Goal: Task Accomplishment & Management: Use online tool/utility

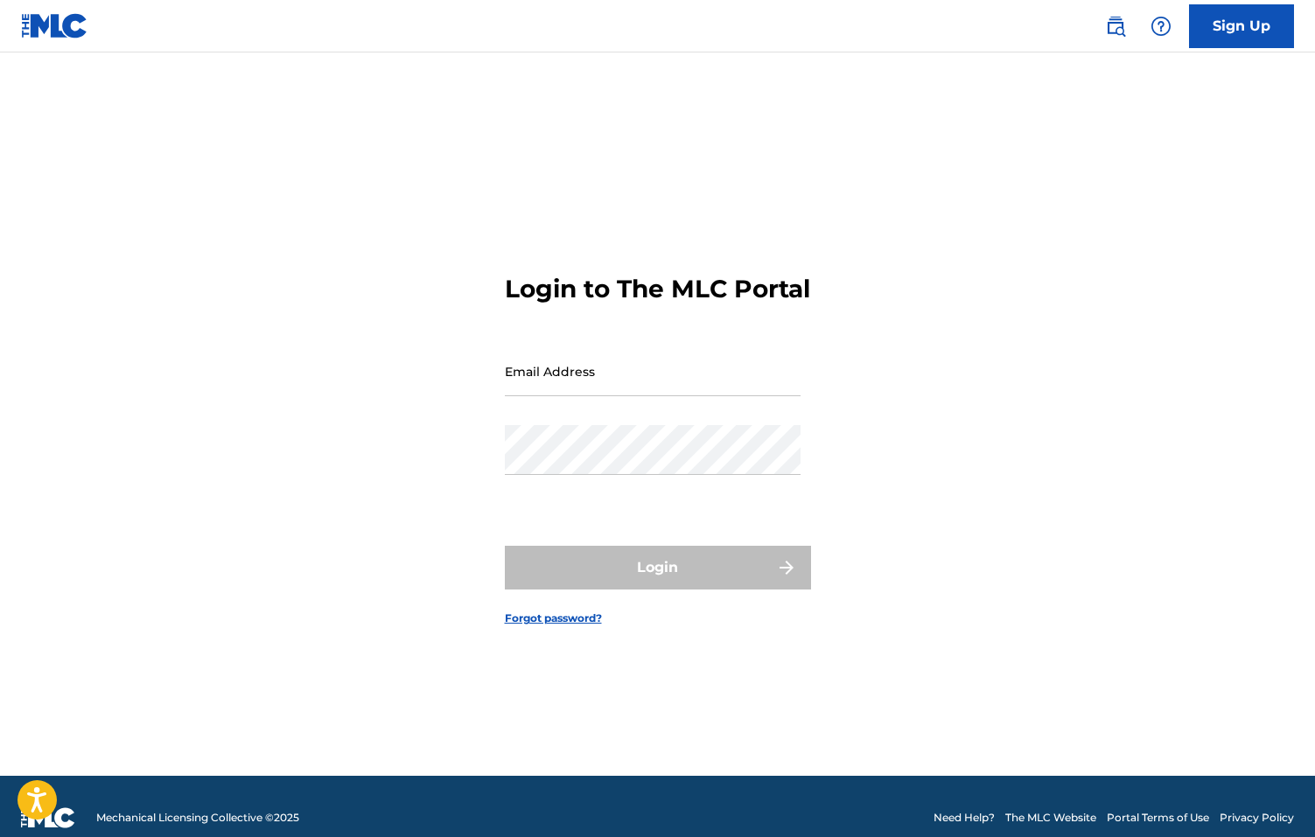
click at [696, 393] on input "Email Address" at bounding box center [653, 372] width 296 height 50
type input "[PERSON_NAME][EMAIL_ADDRESS][PERSON_NAME][DOMAIN_NAME]"
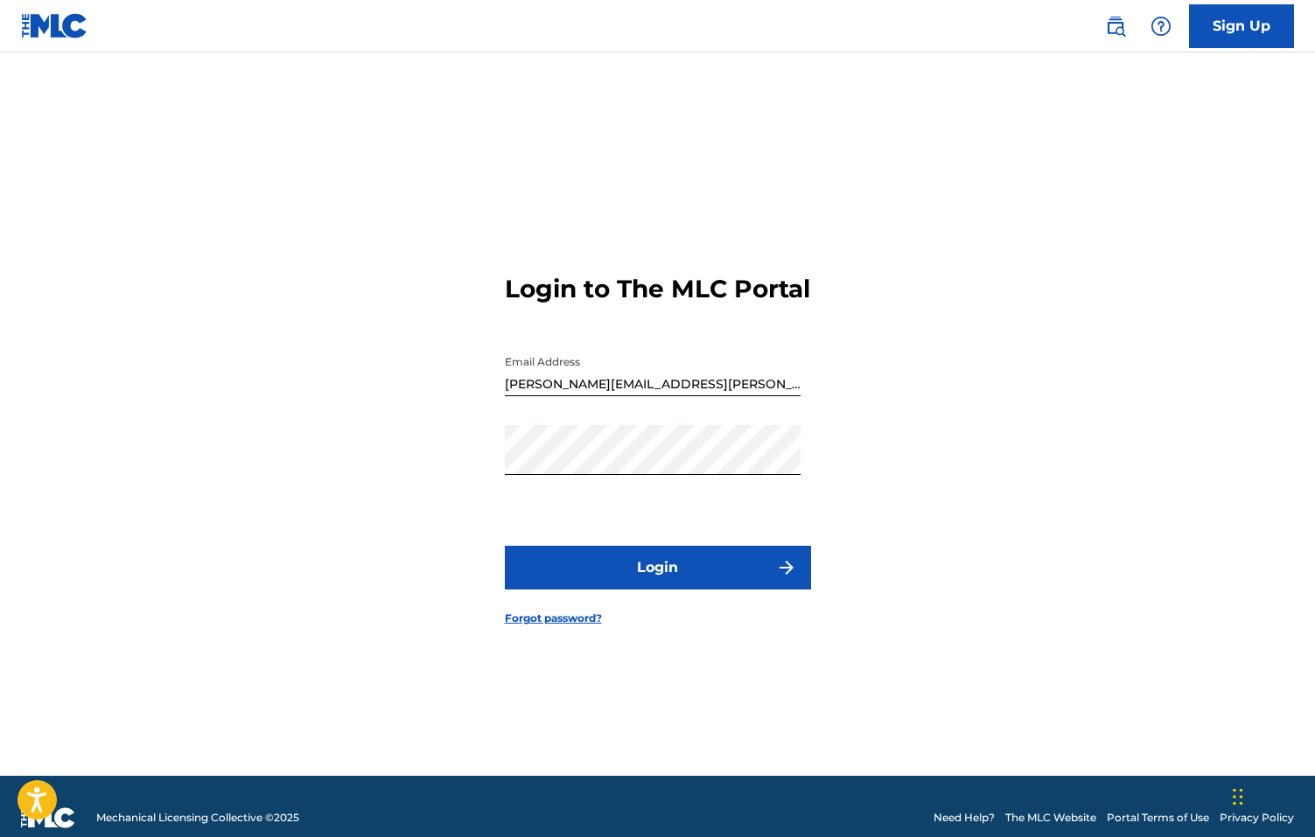
click at [653, 586] on button "Login" at bounding box center [658, 568] width 306 height 44
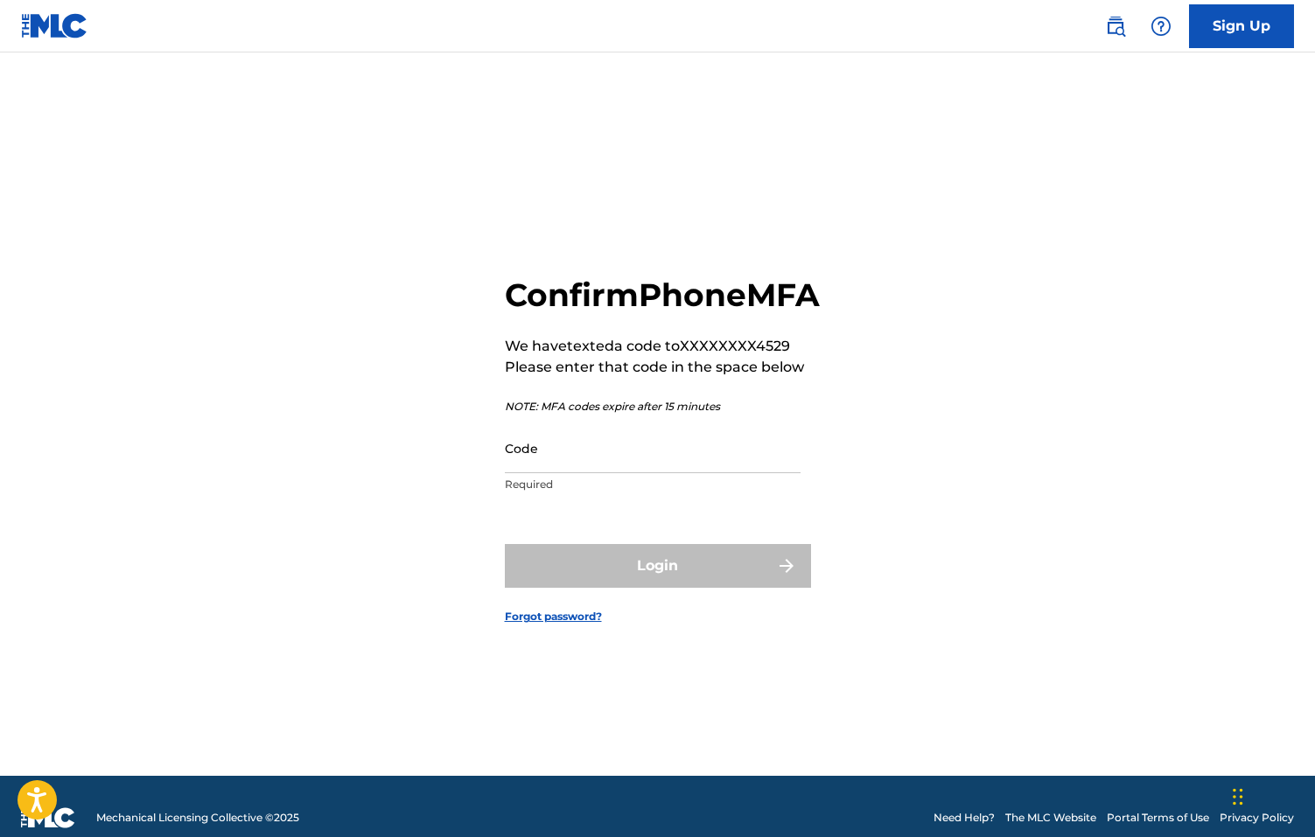
click at [580, 472] on input "Code" at bounding box center [653, 449] width 296 height 50
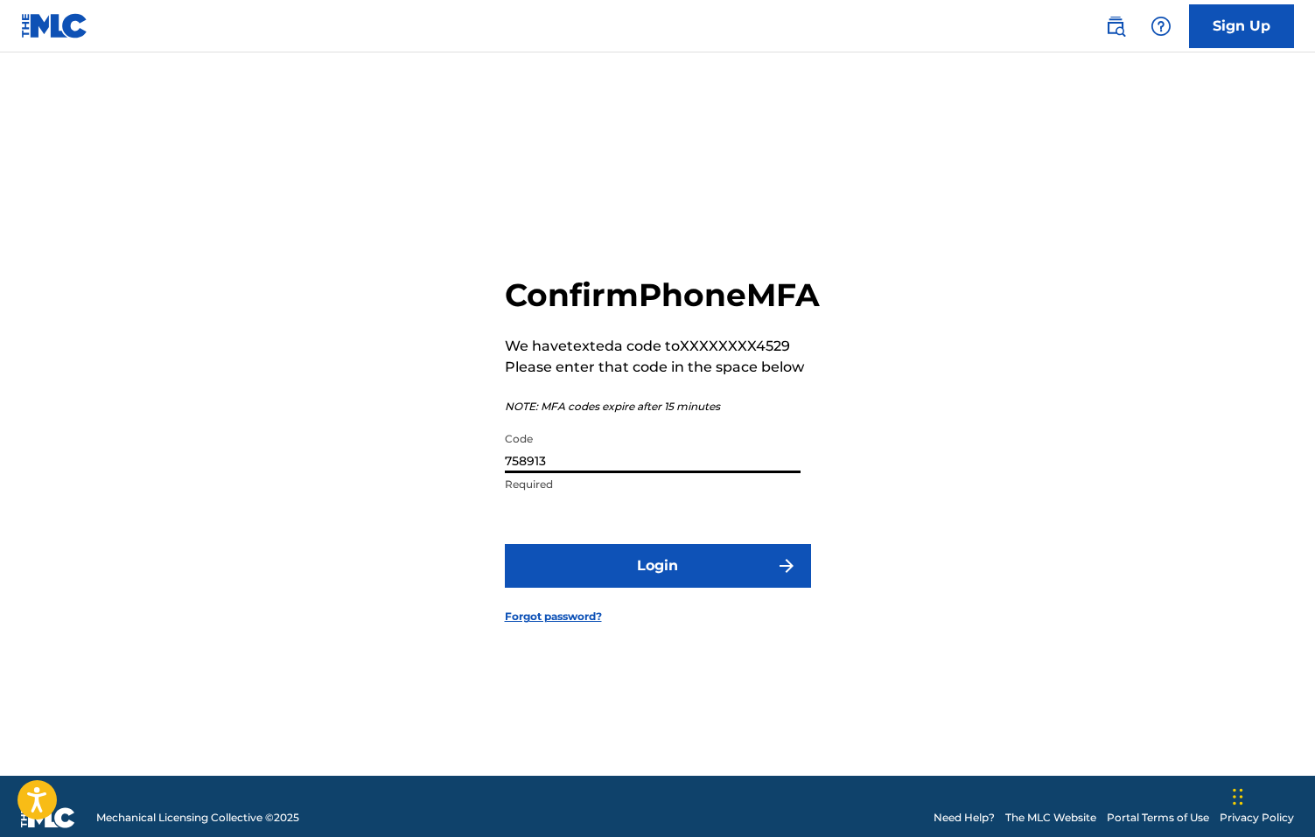
type input "758913"
click at [669, 585] on button "Login" at bounding box center [658, 566] width 306 height 44
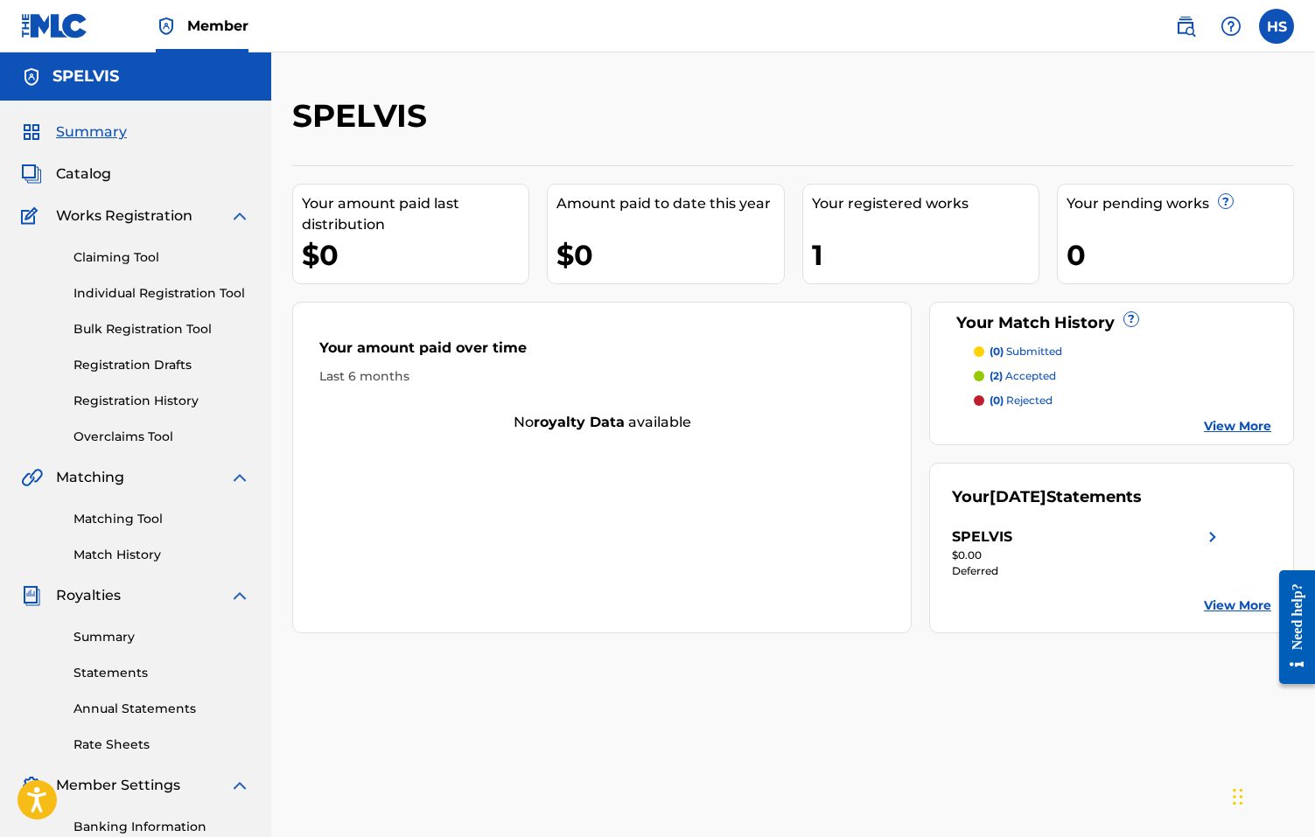
click at [1043, 375] on p "(2) accepted" at bounding box center [1023, 376] width 67 height 16
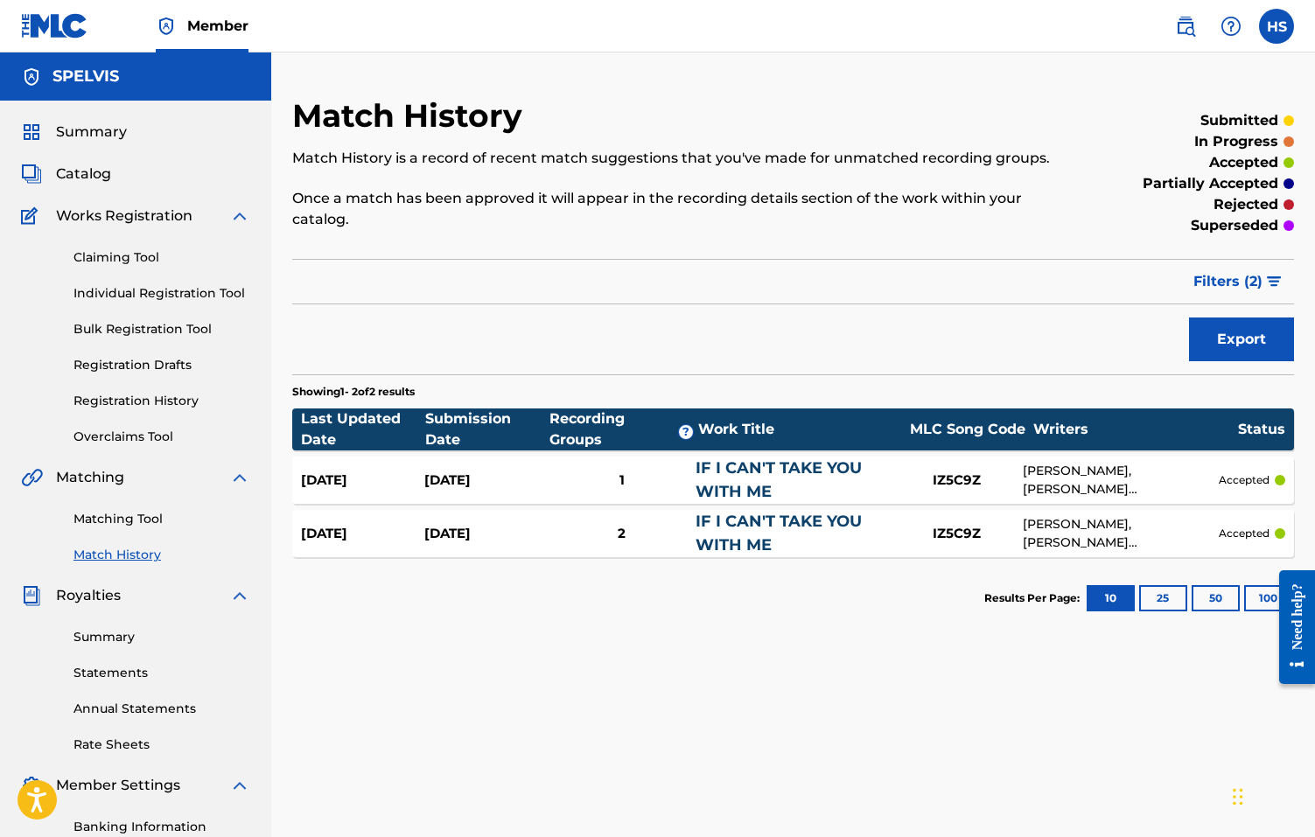
click at [110, 640] on link "Summary" at bounding box center [162, 637] width 177 height 18
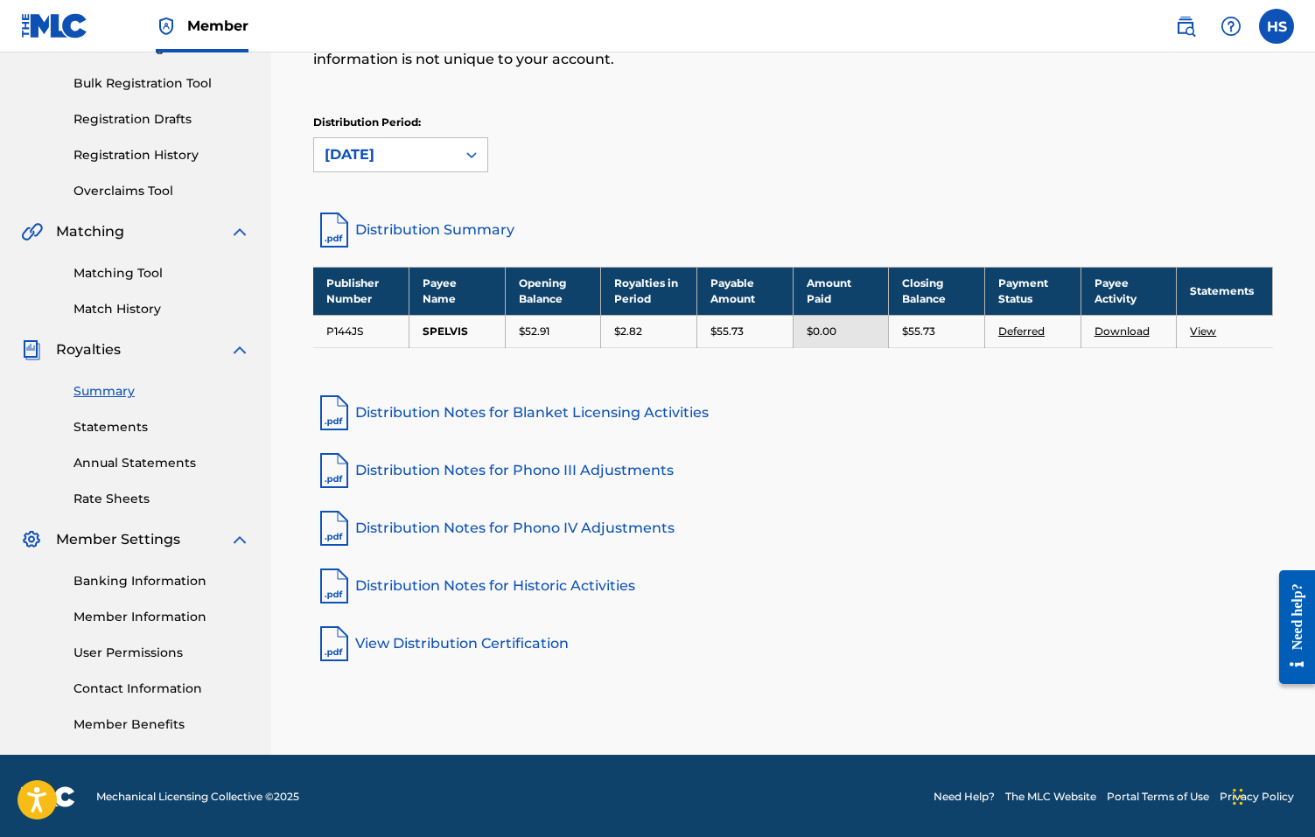
scroll to position [248, 0]
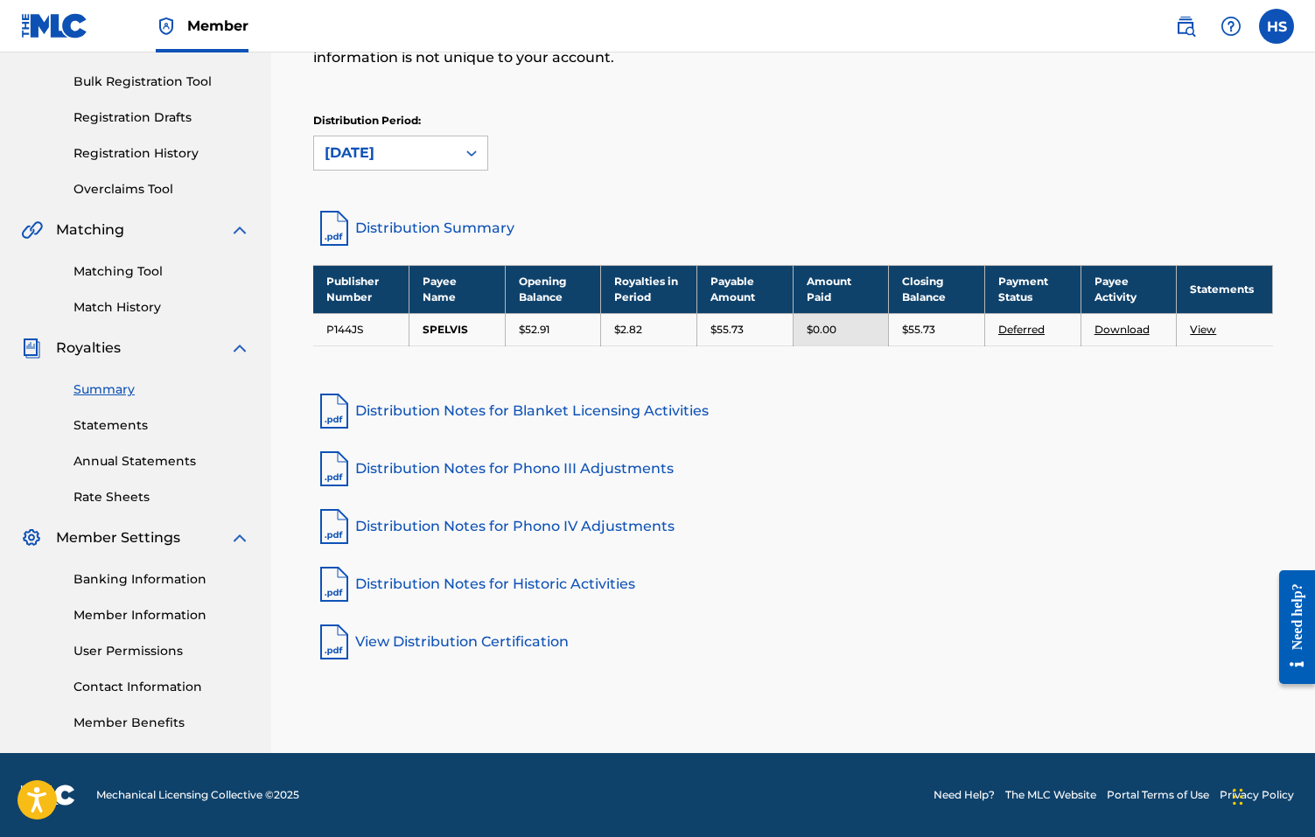
click at [497, 413] on link "Distribution Notes for Blanket Licensing Activities" at bounding box center [793, 411] width 960 height 42
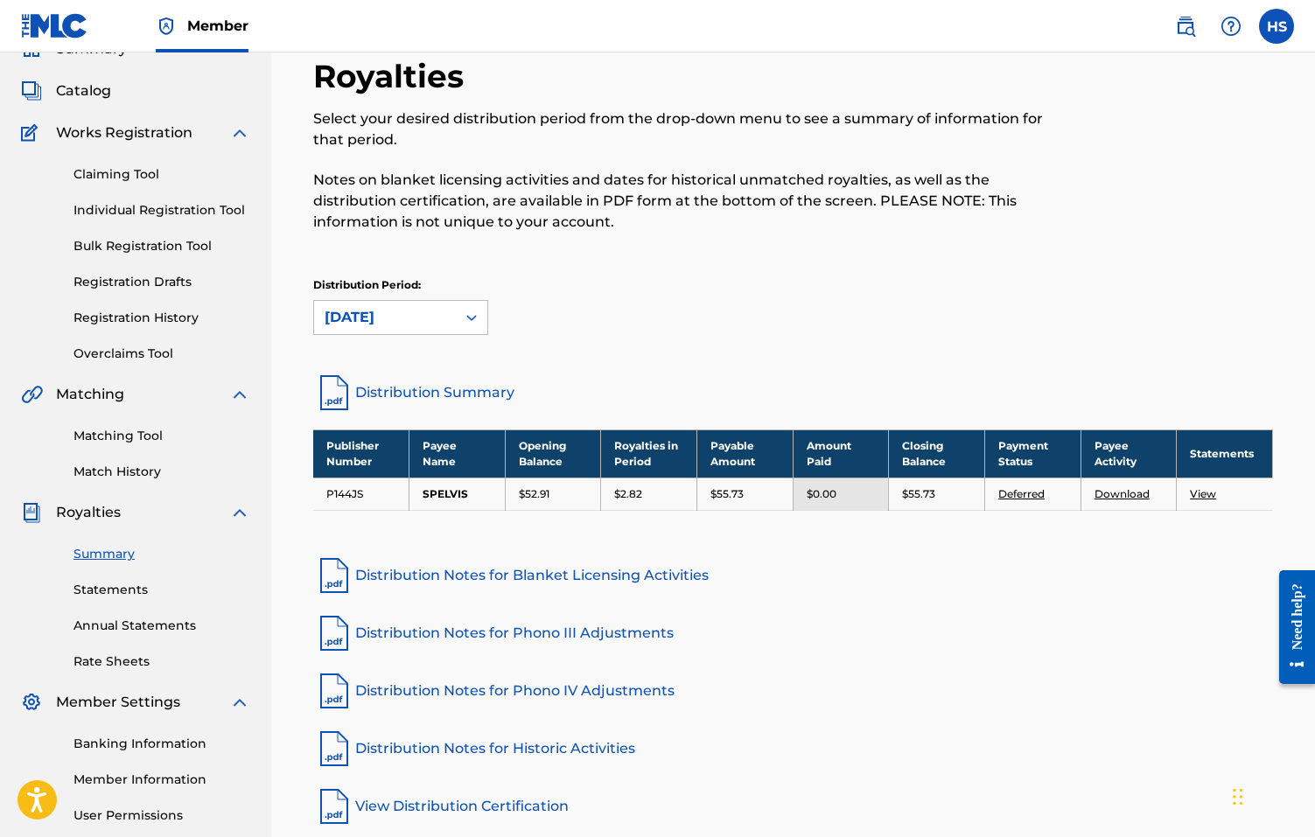
scroll to position [0, 0]
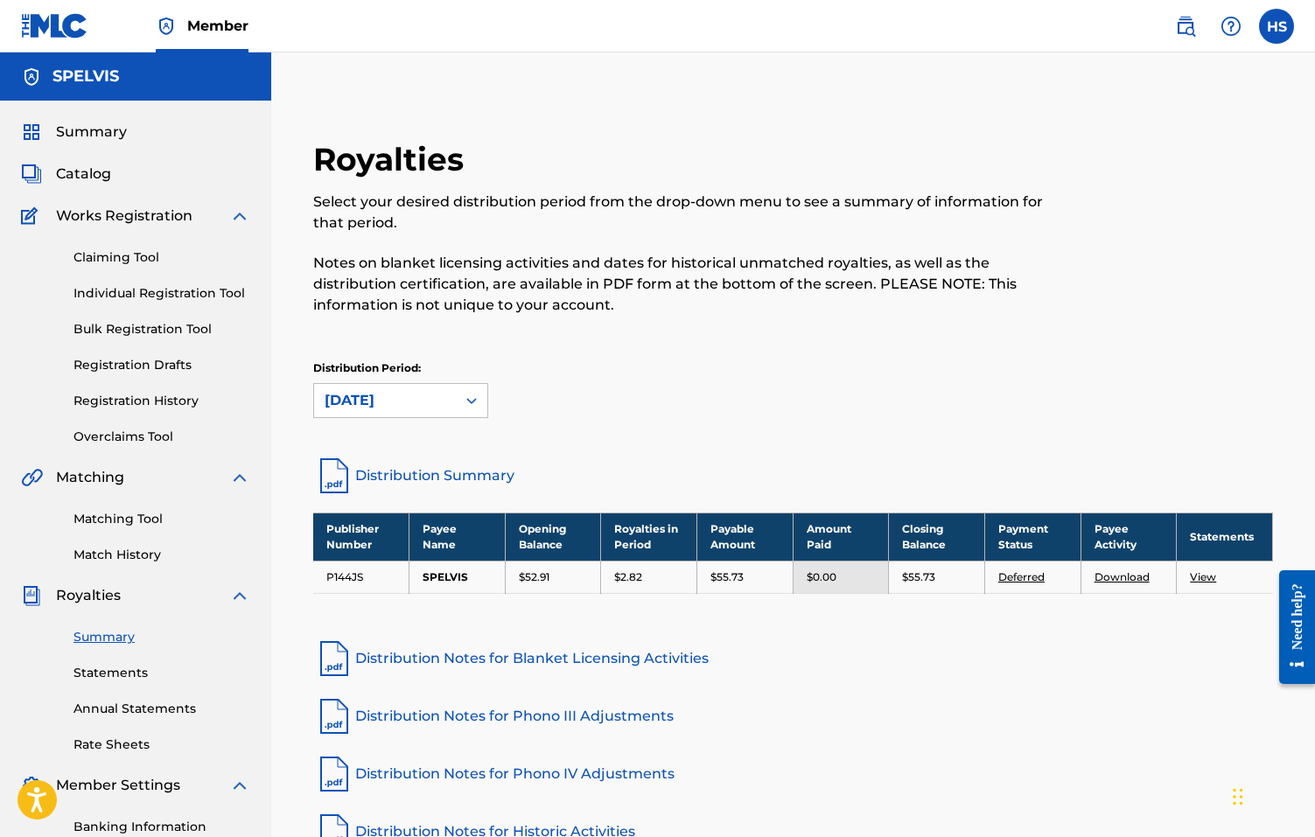
click at [122, 259] on link "Claiming Tool" at bounding box center [162, 258] width 177 height 18
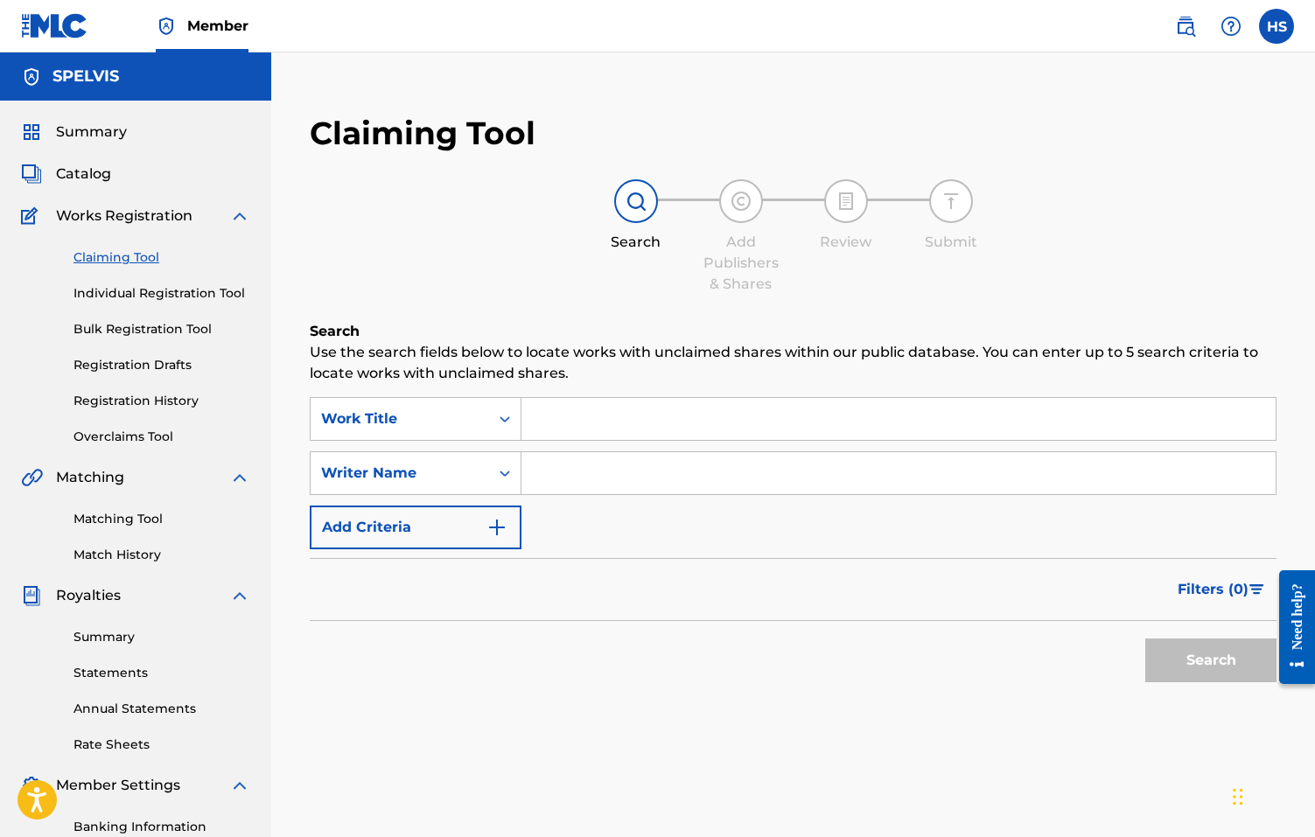
click at [151, 333] on link "Bulk Registration Tool" at bounding box center [162, 329] width 177 height 18
